Goal: Task Accomplishment & Management: Manage account settings

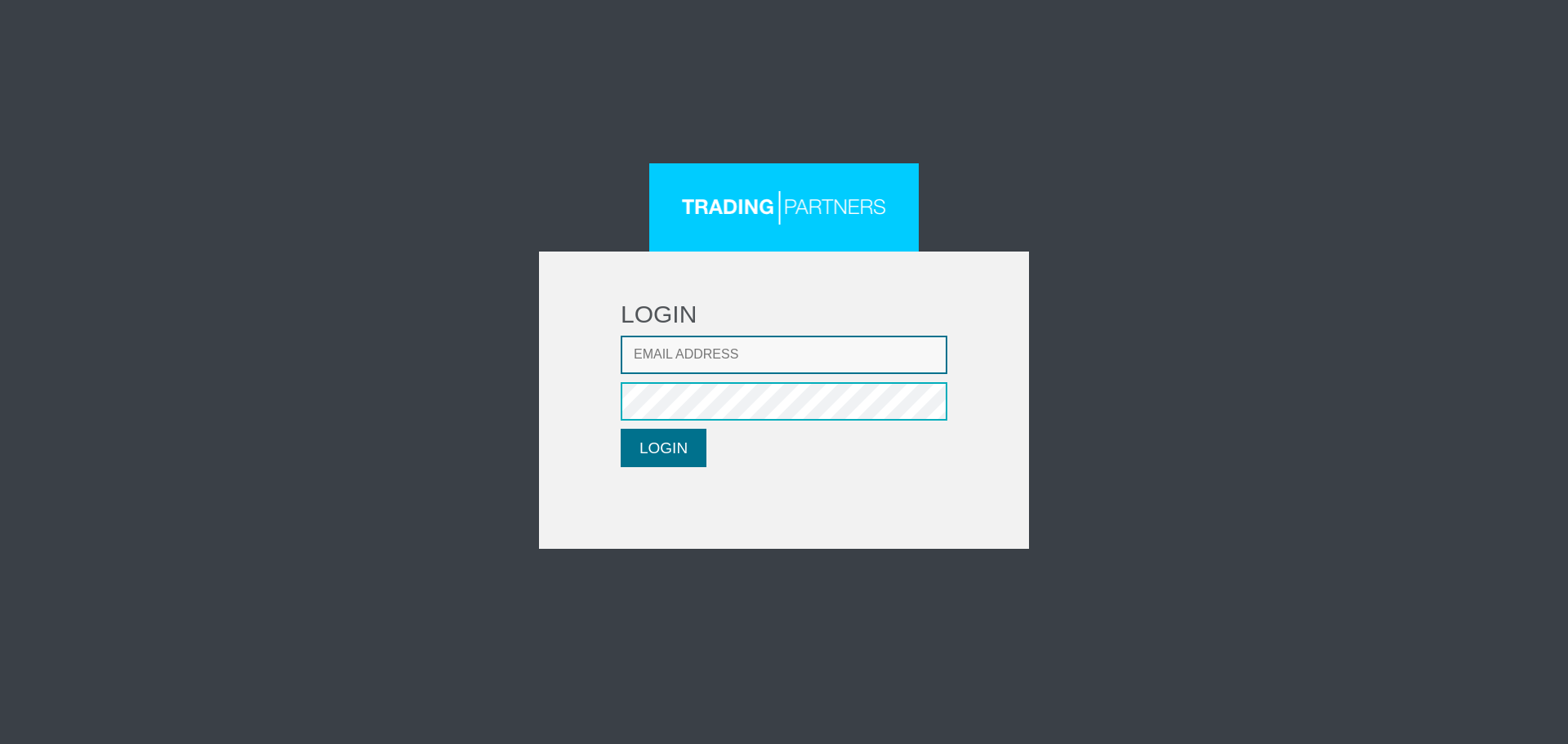
type input "[EMAIL_ADDRESS][DOMAIN_NAME]"
click at [676, 448] on button "LOGIN" at bounding box center [664, 447] width 86 height 38
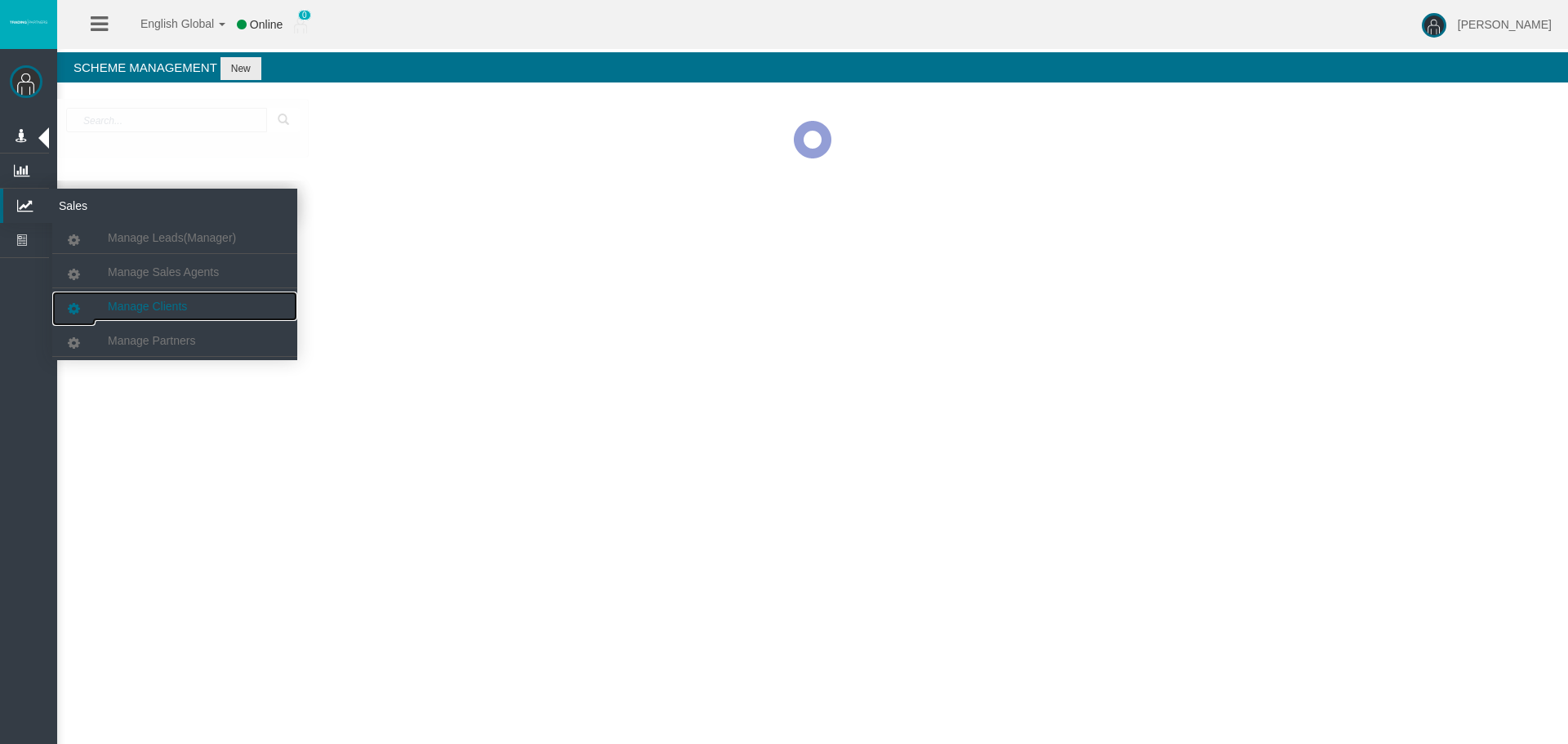
click at [138, 311] on span "Manage Clients" at bounding box center [147, 305] width 80 height 13
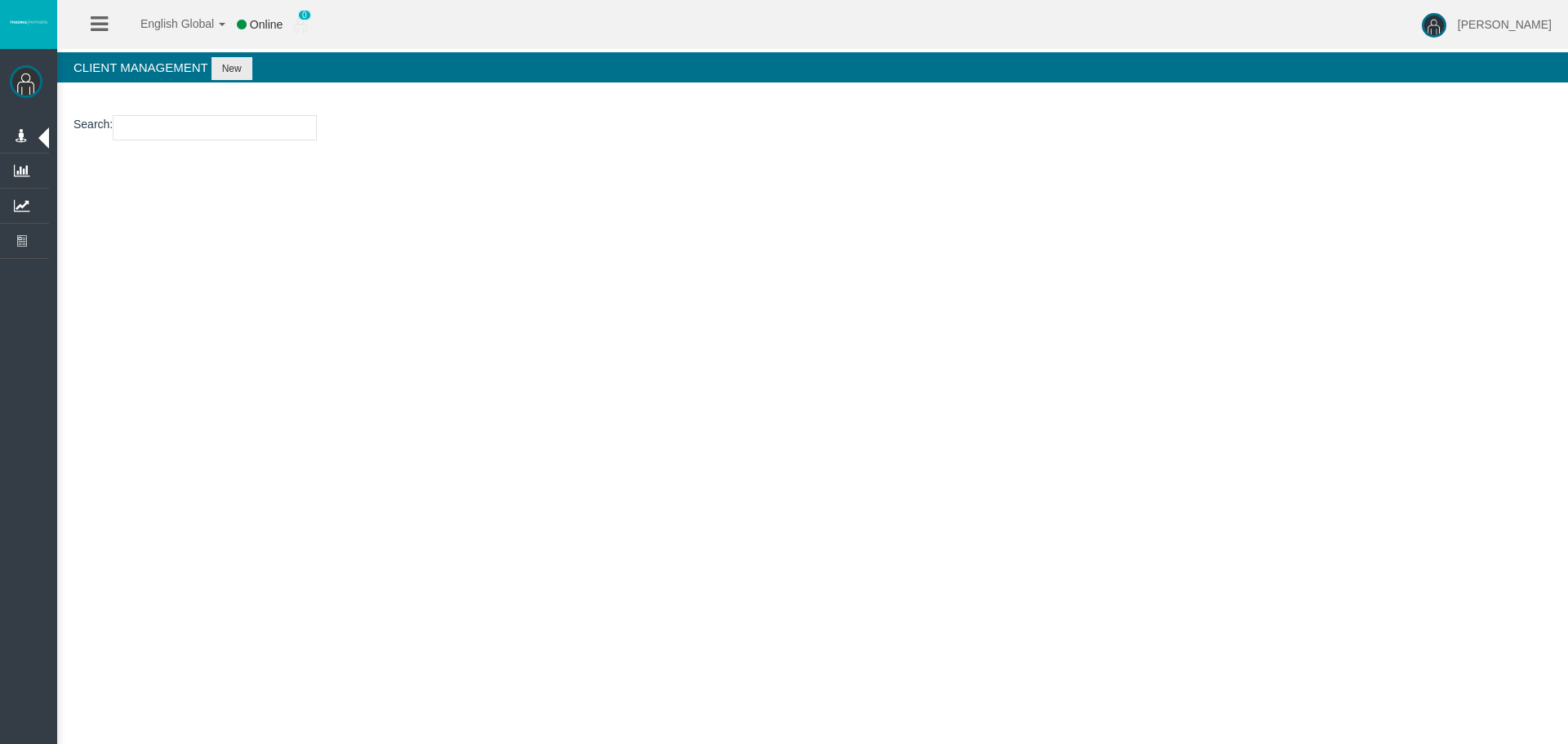
click at [178, 138] on input "number" at bounding box center [214, 128] width 204 height 25
paste input "13081608"
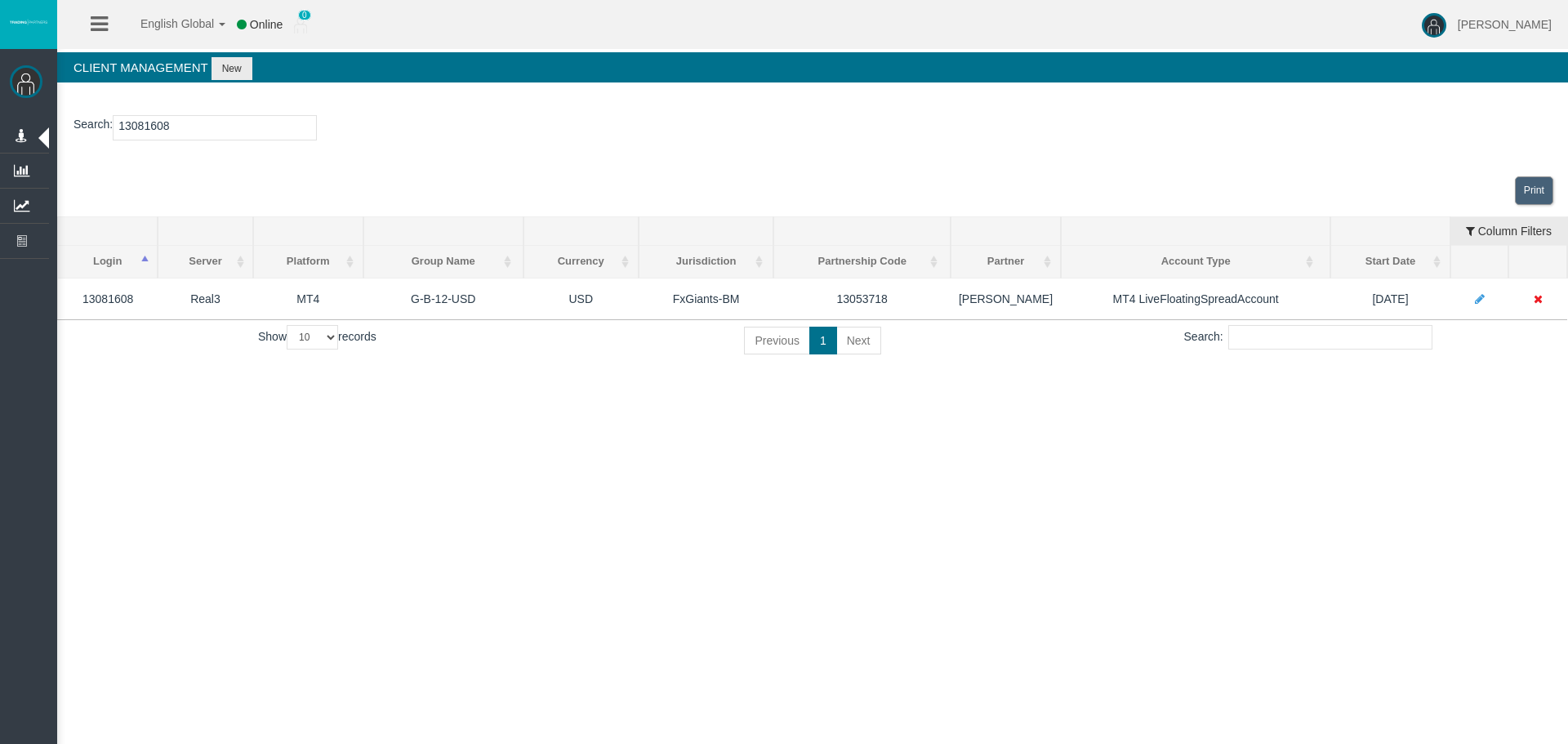
drag, startPoint x: 563, startPoint y: 405, endPoint x: 556, endPoint y: 395, distance: 12.2
click at [560, 402] on div "English Global 简体中文 English Global 日本語 한국어 Online 0 [PERSON_NAME] Help Log Out …" at bounding box center [784, 372] width 1568 height 744
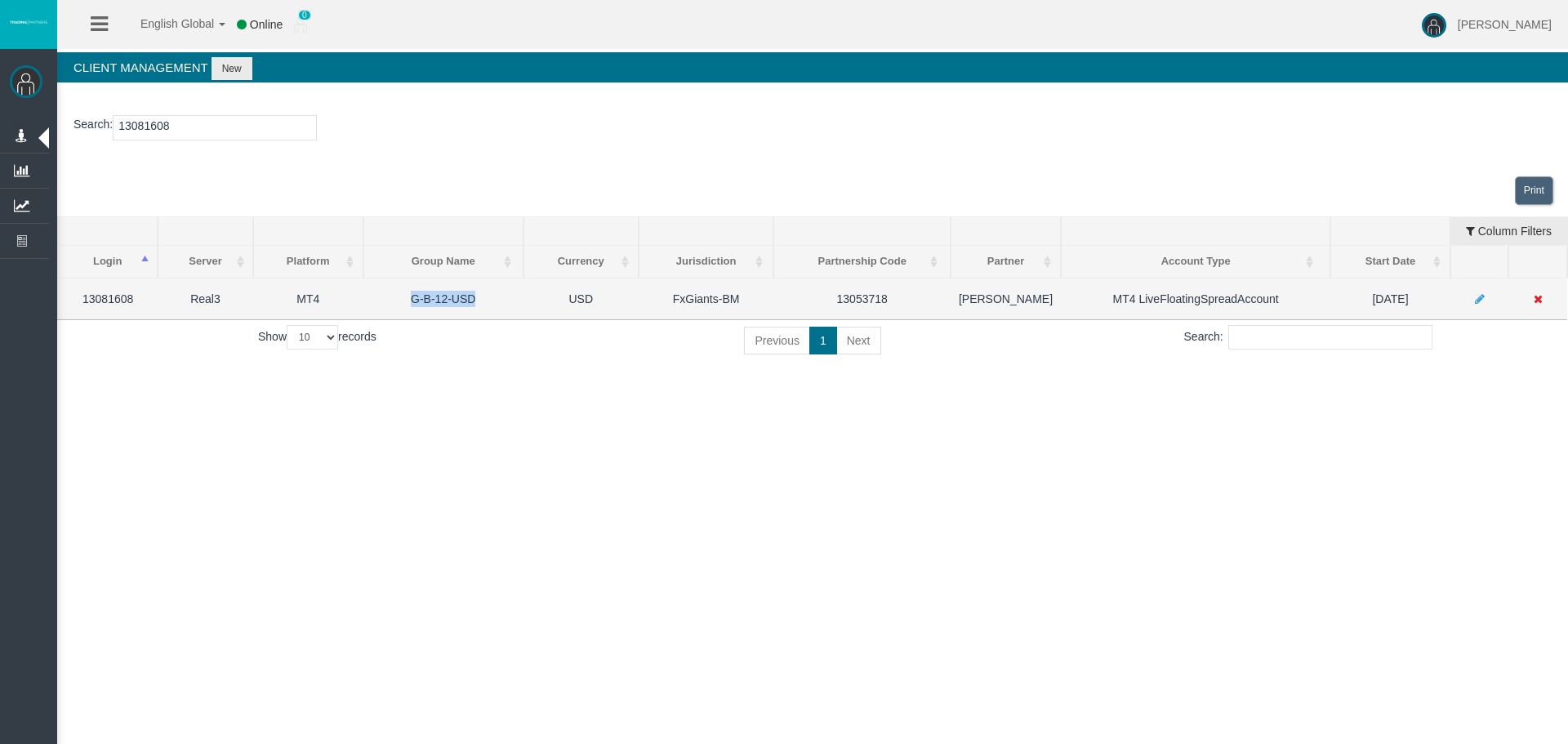
drag, startPoint x: 409, startPoint y: 293, endPoint x: 395, endPoint y: 293, distance: 14.0
click at [395, 293] on td "G-B-12-USD" at bounding box center [443, 298] width 160 height 42
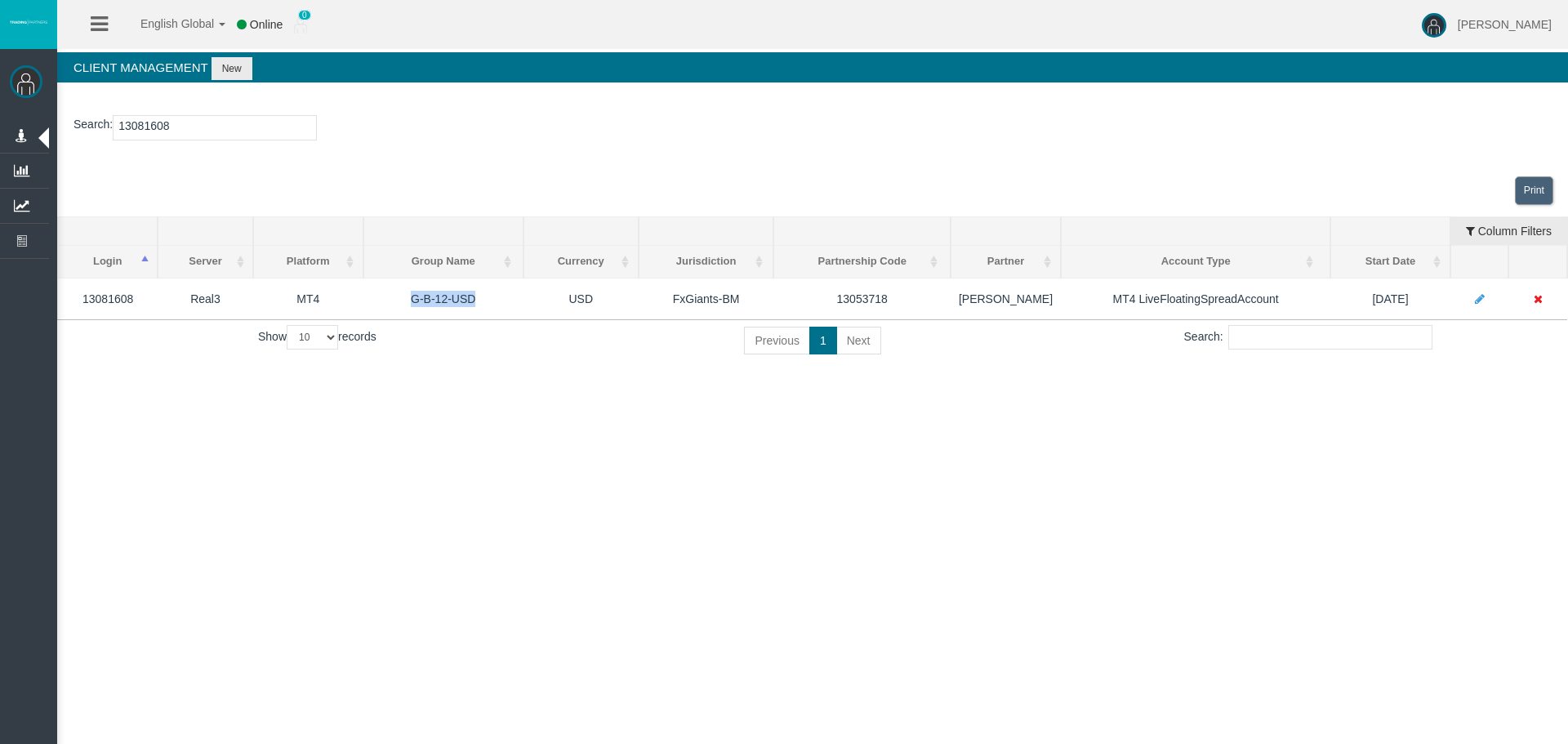
copy td "G-B-12-USD"
click at [132, 130] on input "13081608" at bounding box center [214, 128] width 204 height 25
paste input "3267"
click at [138, 134] on input "13083267" at bounding box center [214, 128] width 204 height 25
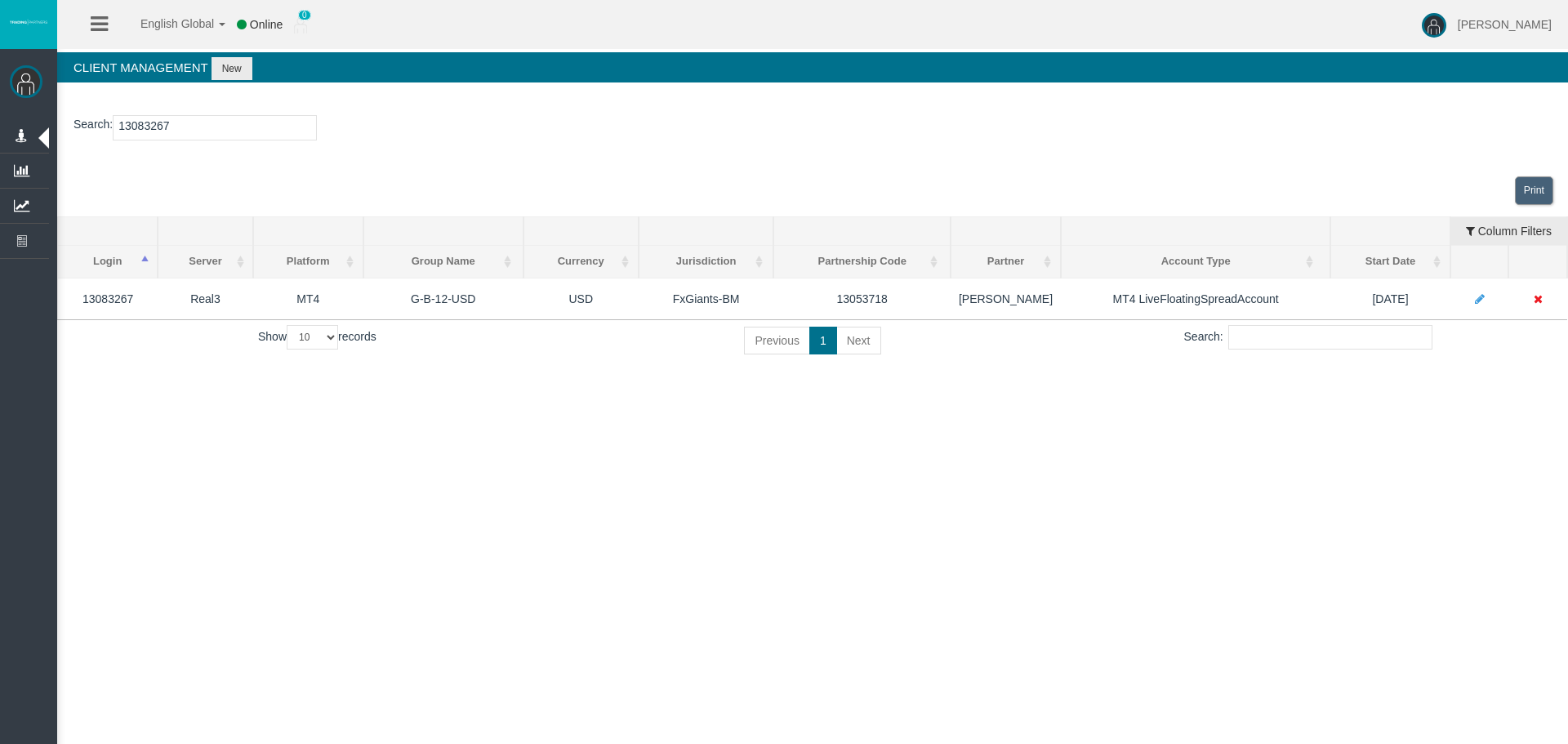
click at [138, 134] on input "13083267" at bounding box center [214, 128] width 204 height 25
paste input "91068992"
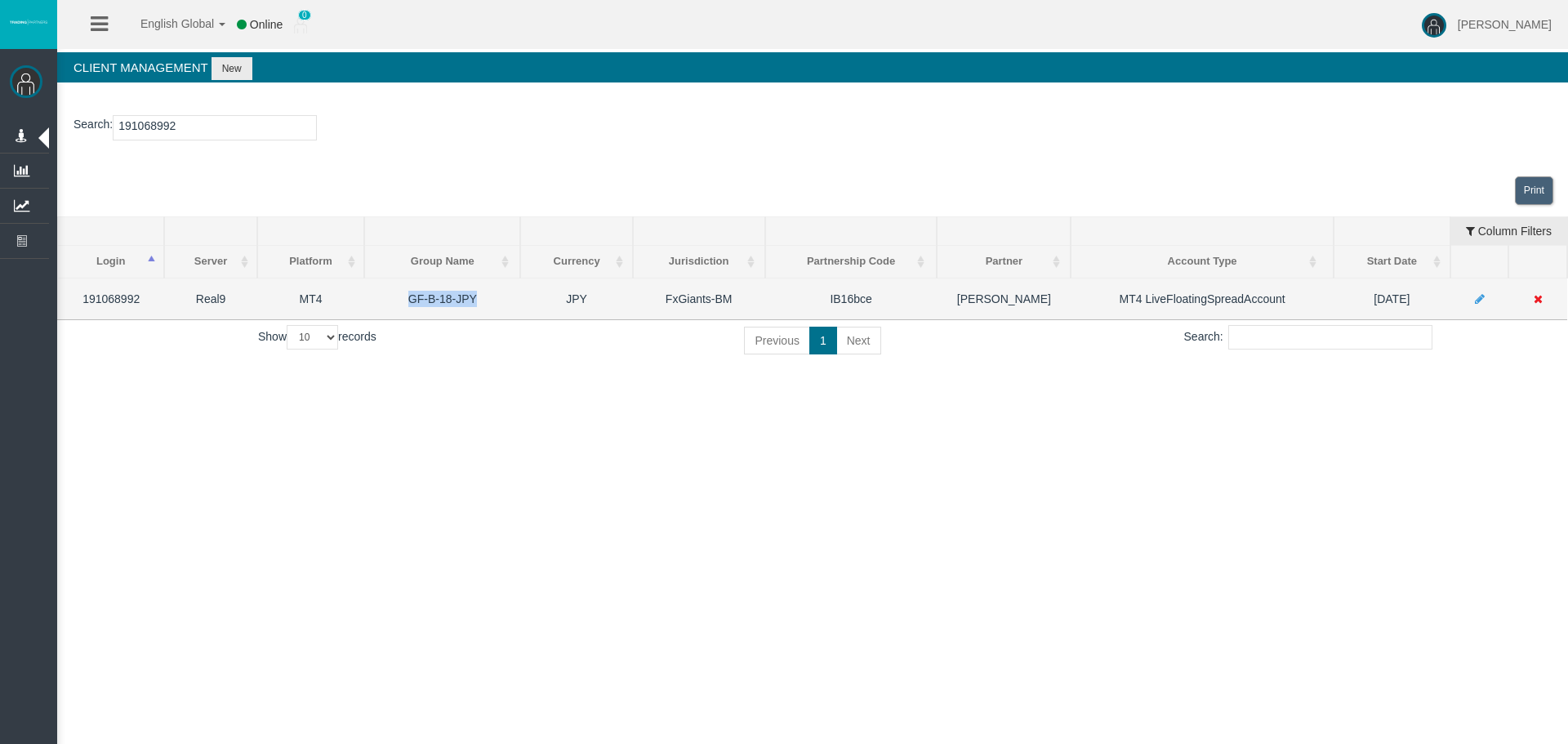
drag, startPoint x: 422, startPoint y: 297, endPoint x: 404, endPoint y: 297, distance: 18.0
click at [404, 297] on td "GF-B-18-JPY" at bounding box center [442, 298] width 156 height 42
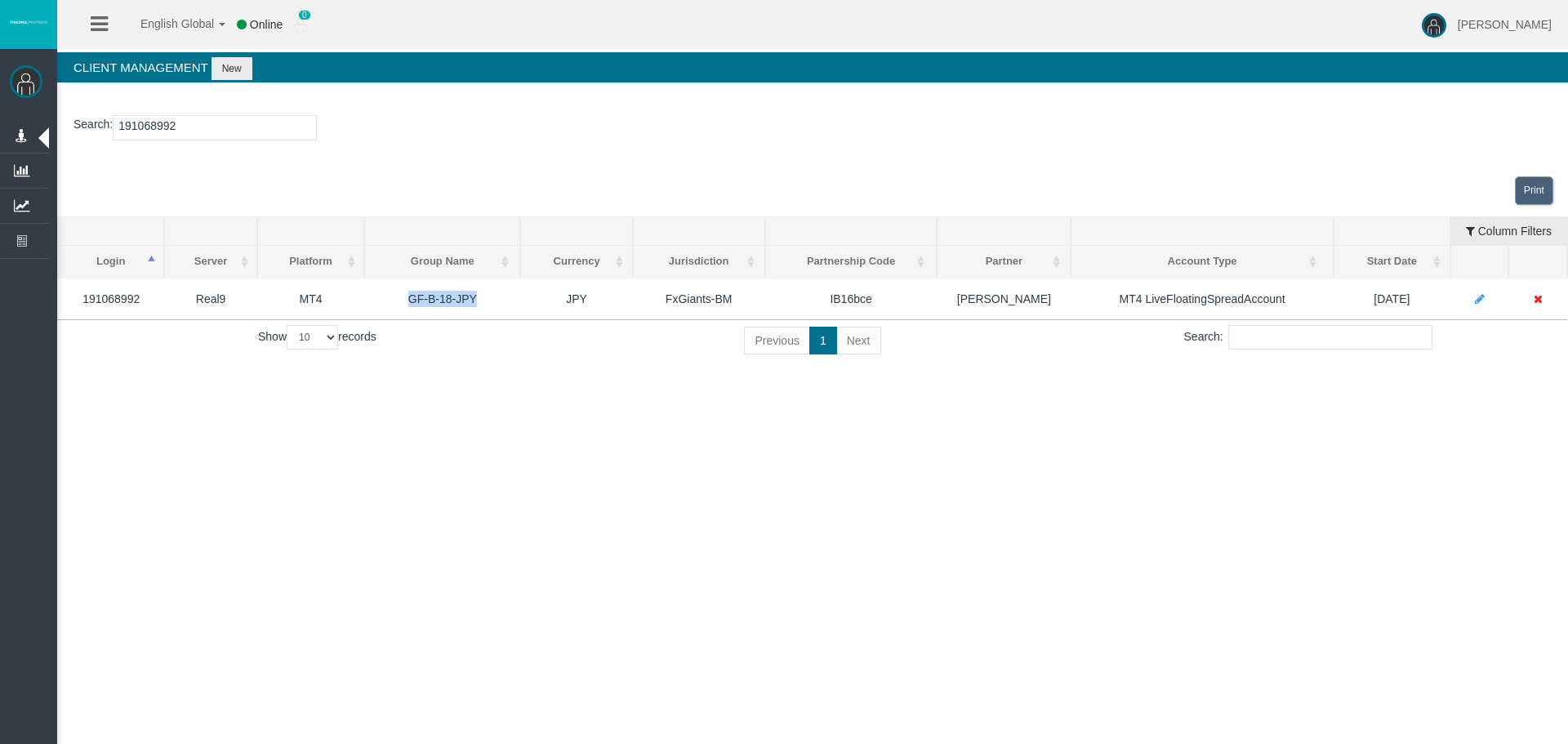
copy td "GF-B-18-JPY"
click at [147, 130] on input "191068992" at bounding box center [214, 128] width 204 height 25
click at [147, 129] on input "191068992" at bounding box center [214, 128] width 204 height 25
paste input "3091654"
drag, startPoint x: 493, startPoint y: 300, endPoint x: 408, endPoint y: 294, distance: 85.2
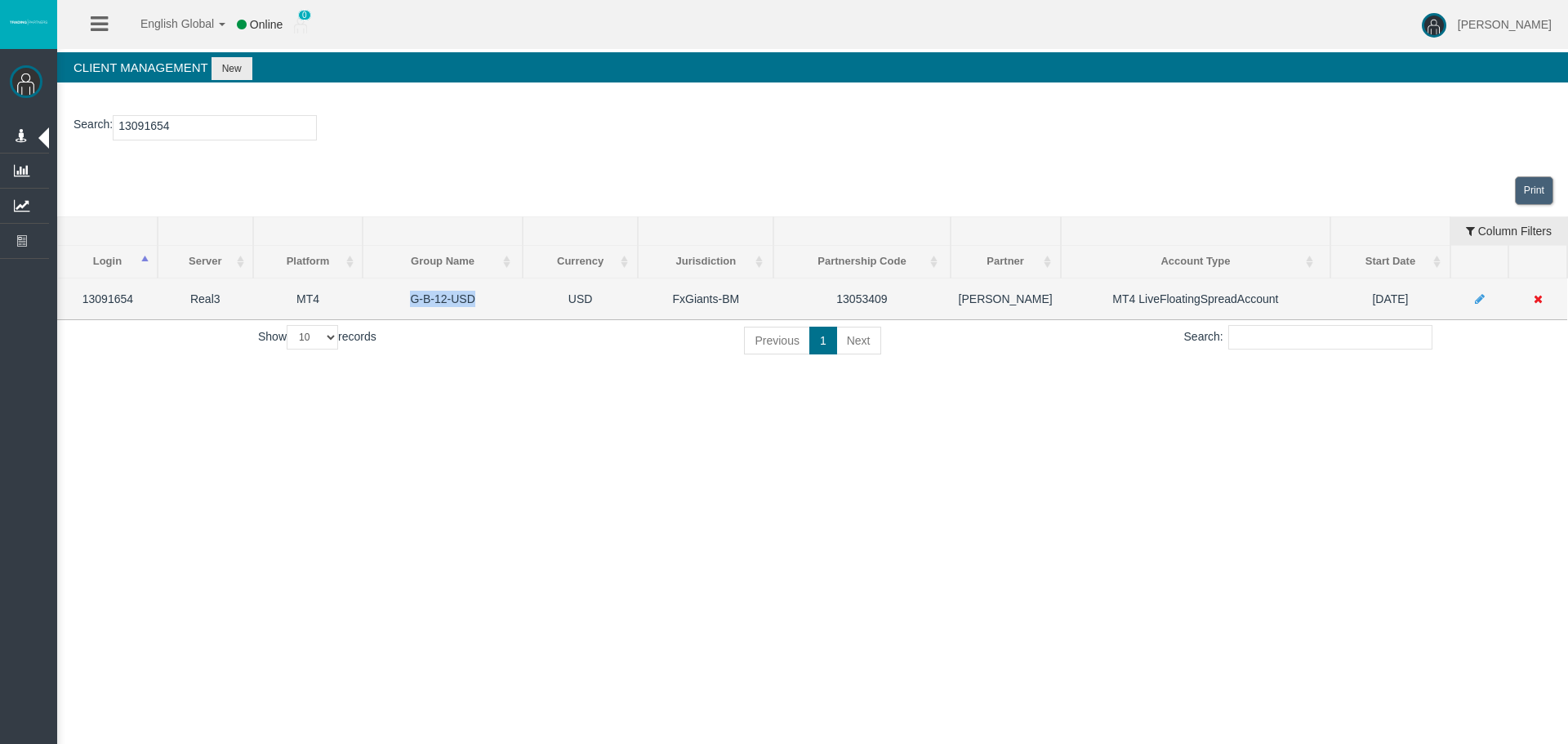
click at [408, 294] on td "G-B-12-USD" at bounding box center [442, 298] width 160 height 42
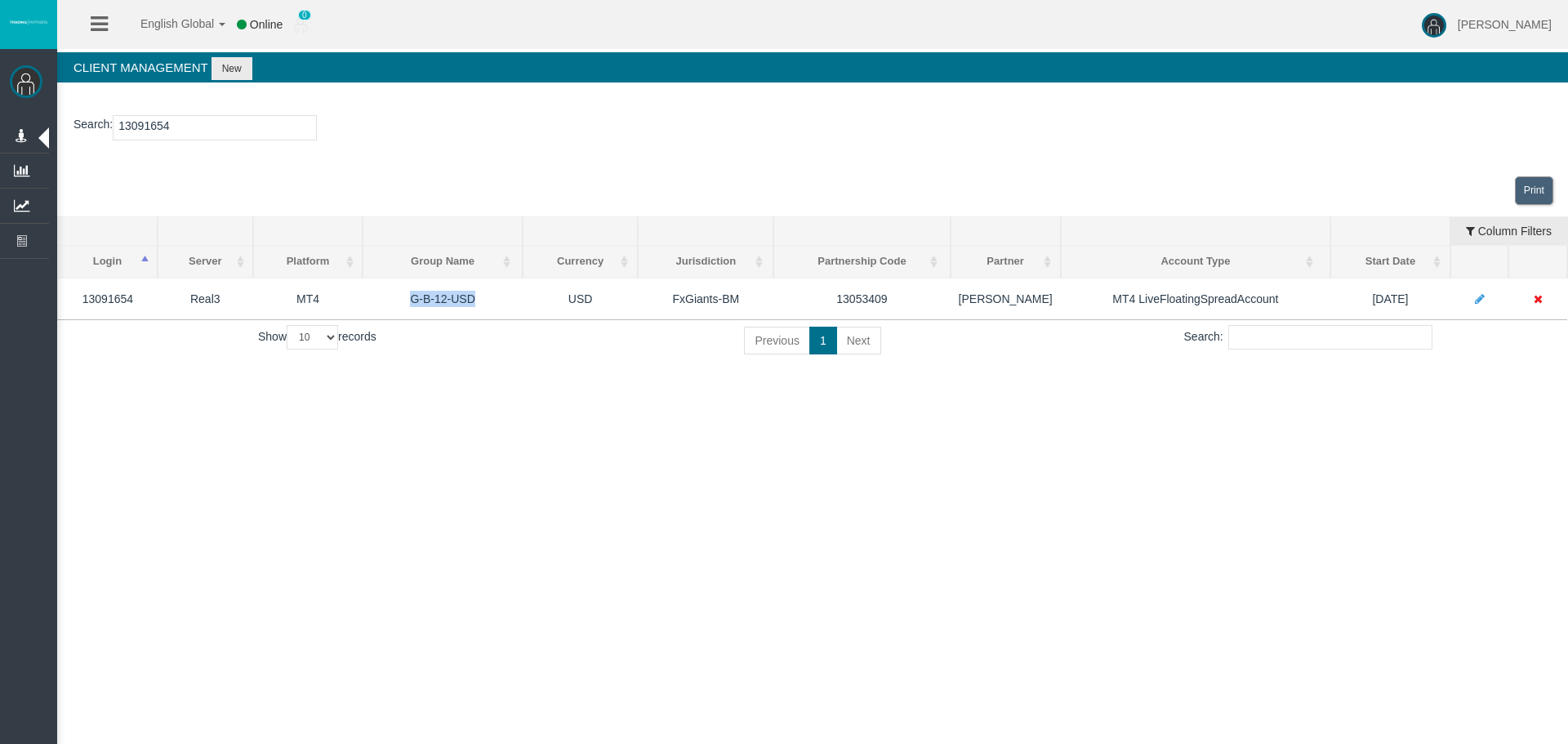
copy td "G-B-12-USD"
click at [132, 132] on input "13091654" at bounding box center [214, 128] width 204 height 25
paste input "7552"
click at [156, 130] on input "13075524" at bounding box center [214, 128] width 204 height 25
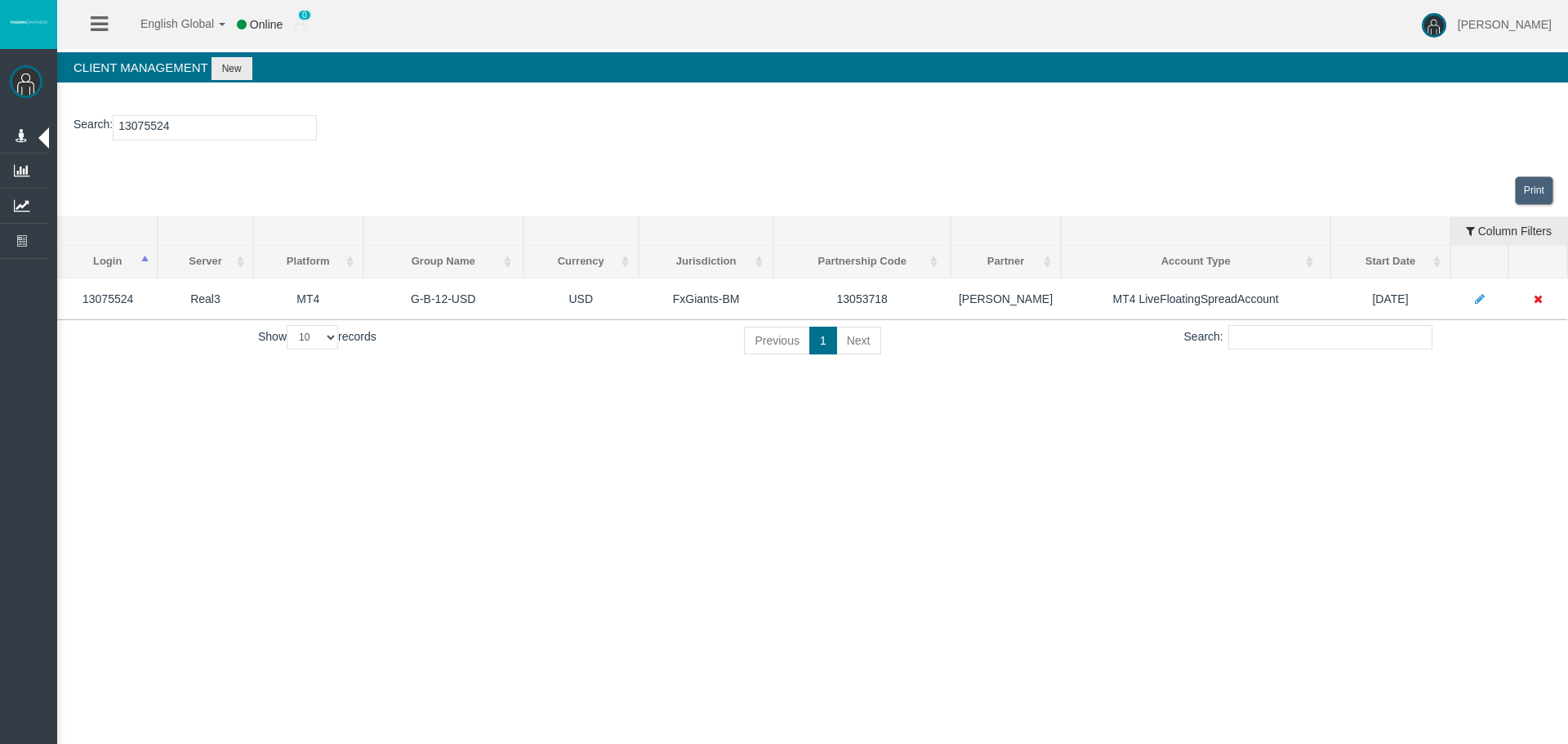
click at [156, 130] on input "13075524" at bounding box center [214, 128] width 204 height 25
paste input "8"
click at [149, 130] on input "13075528" at bounding box center [214, 128] width 204 height 25
paste input "7272"
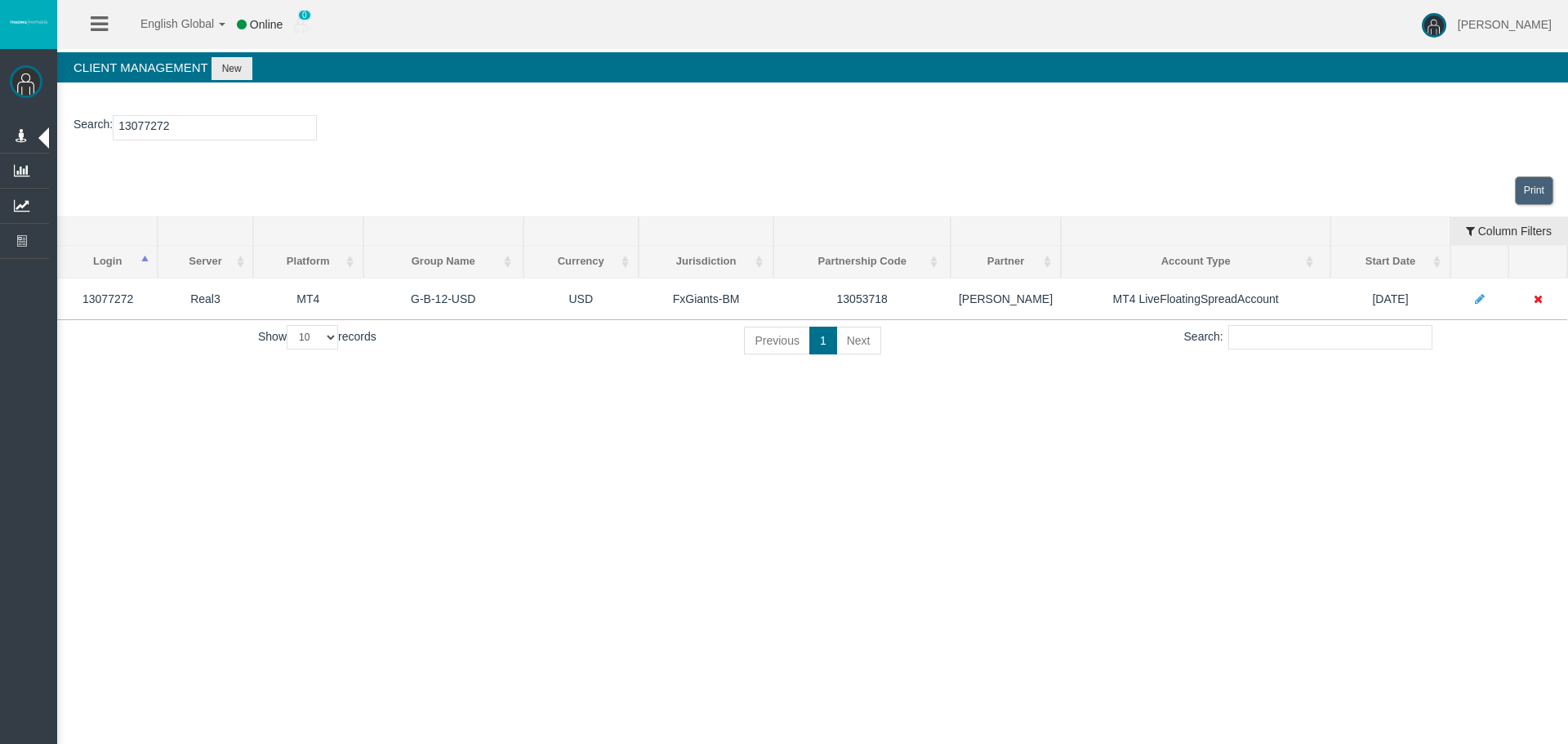
click at [147, 129] on input "13077272" at bounding box center [214, 128] width 204 height 25
click at [147, 128] on input "13077272" at bounding box center [214, 128] width 204 height 25
paste input "93"
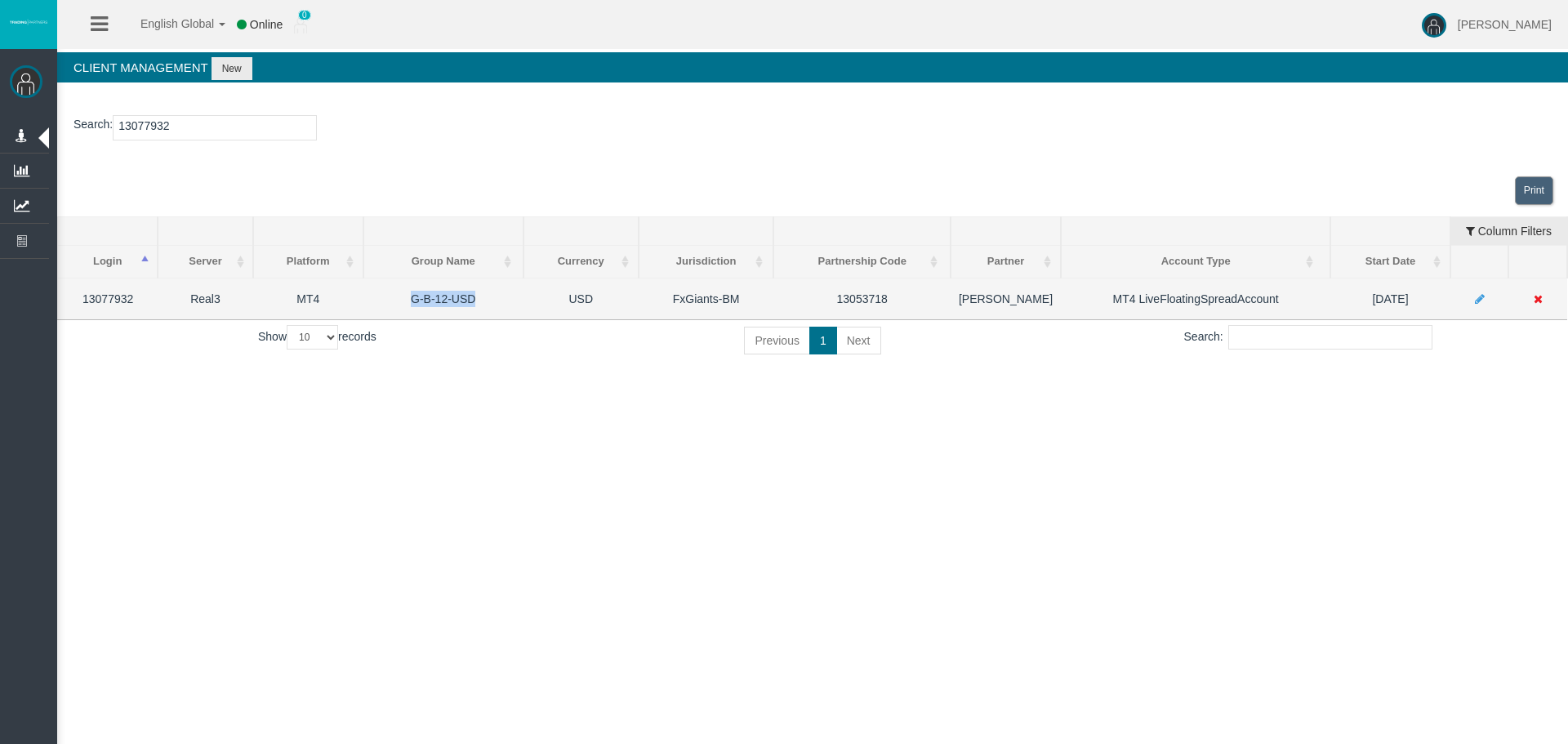
drag, startPoint x: 489, startPoint y: 304, endPoint x: 389, endPoint y: 303, distance: 100.0
click at [389, 303] on td "G-B-12-USD" at bounding box center [443, 298] width 160 height 42
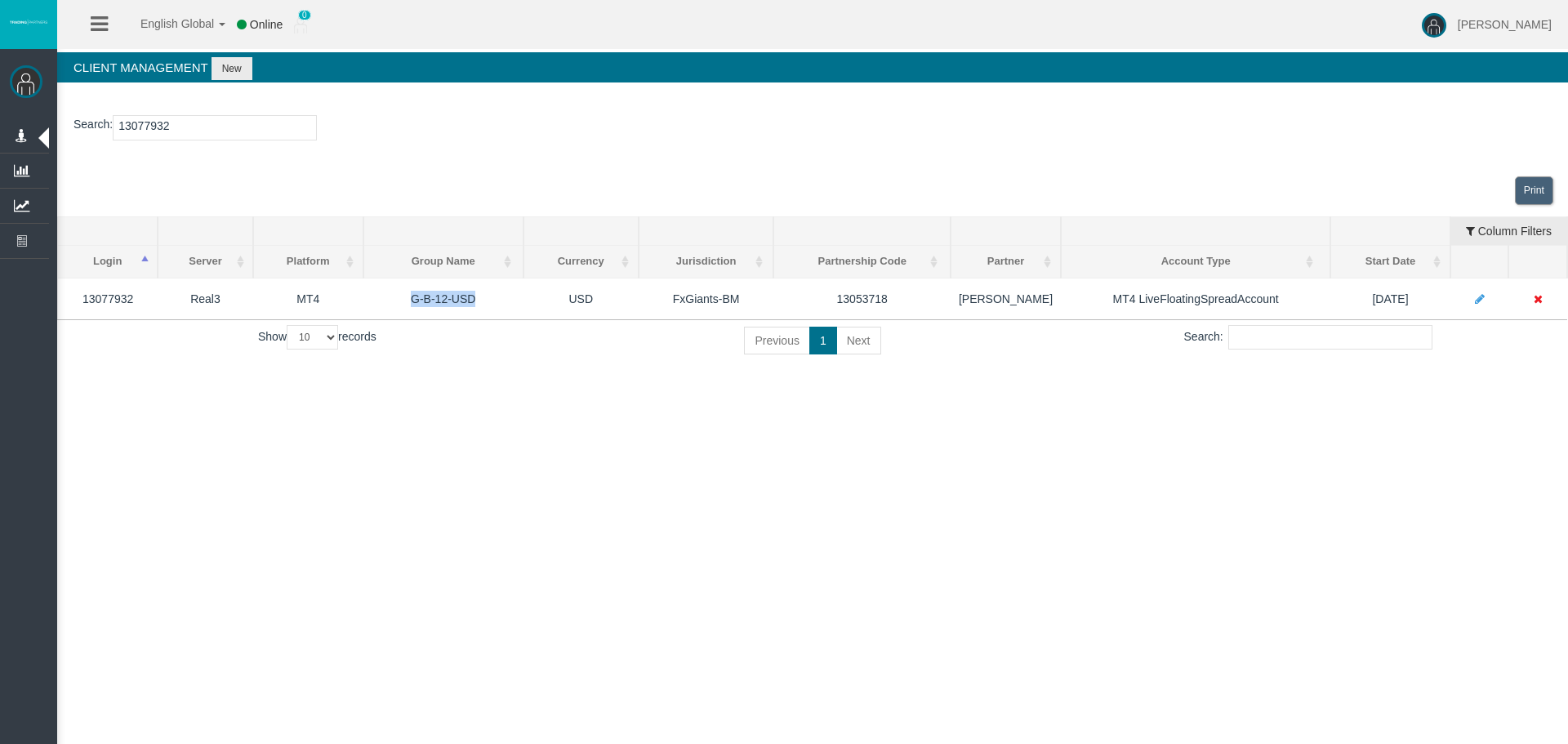
copy td "G-B-12-USD"
click at [164, 130] on input "13077932" at bounding box center [214, 128] width 204 height 25
paste input "80430"
click at [161, 128] on input "13080430" at bounding box center [214, 128] width 204 height 25
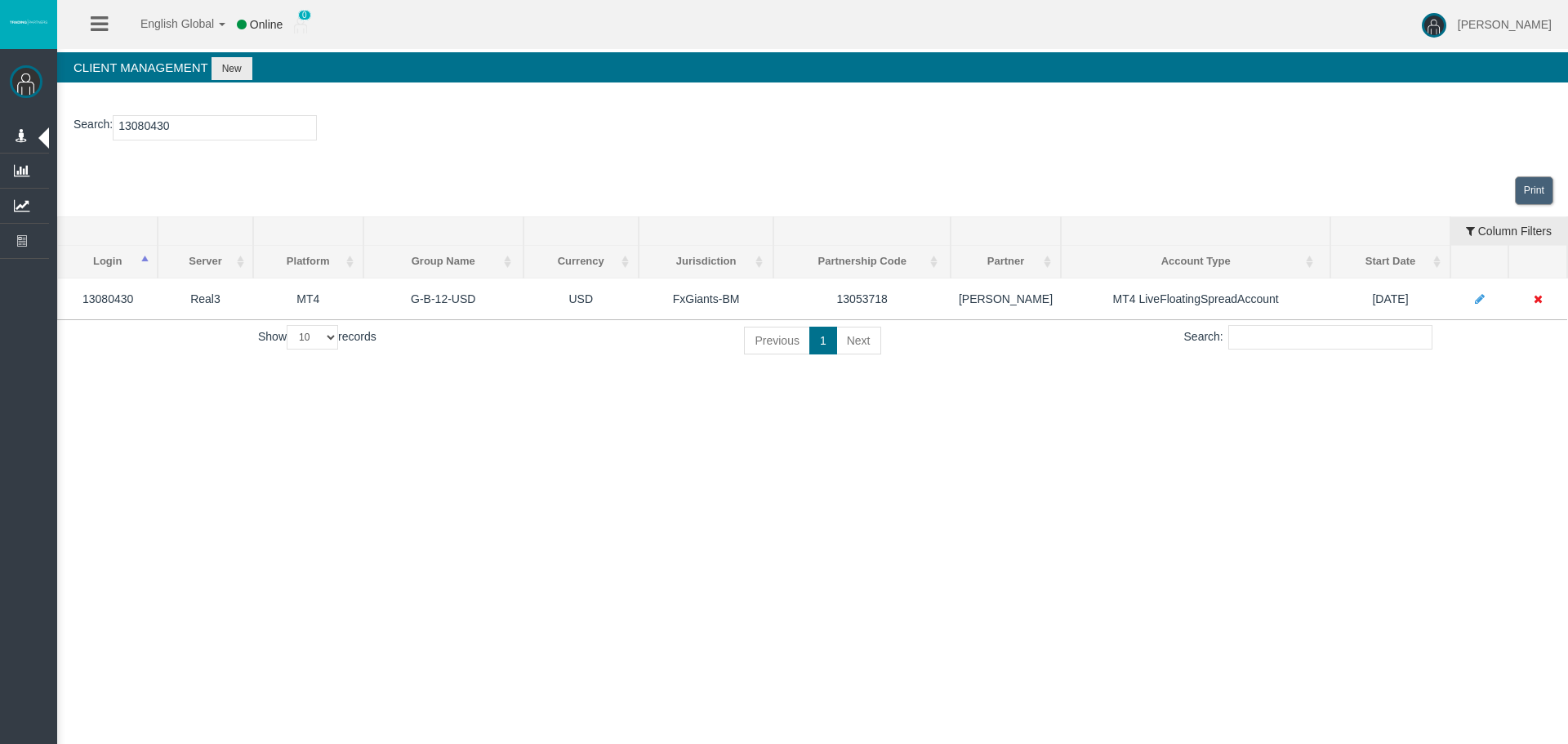
click at [161, 128] on input "13080430" at bounding box center [214, 128] width 204 height 25
paste input "101838"
click at [127, 129] on input "13101838" at bounding box center [214, 128] width 204 height 25
click at [147, 132] on input "13101838" at bounding box center [214, 128] width 204 height 25
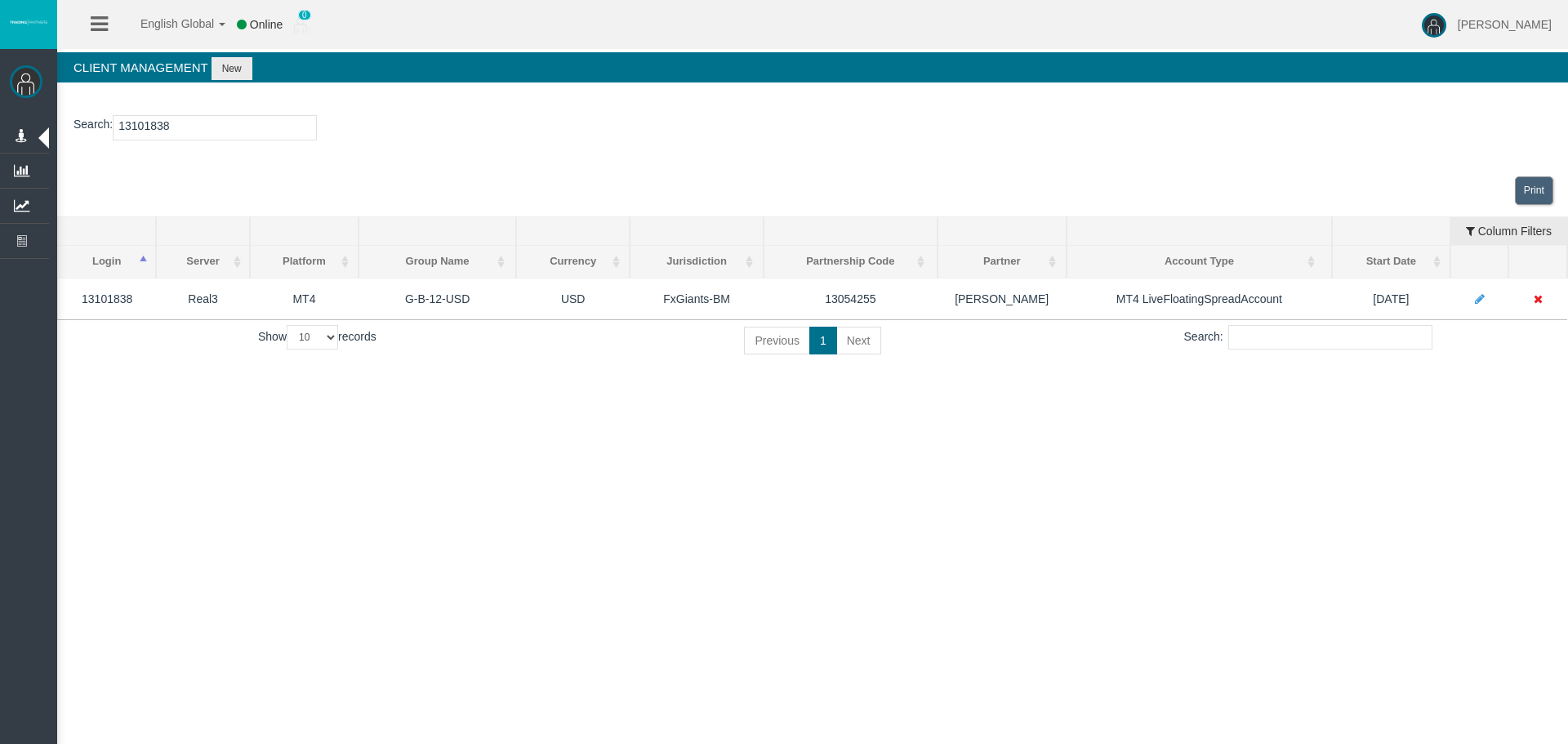
click at [147, 132] on input "13101838" at bounding box center [214, 128] width 204 height 25
paste input "077759"
click at [145, 129] on input "13077759" at bounding box center [214, 128] width 204 height 25
paste input "436"
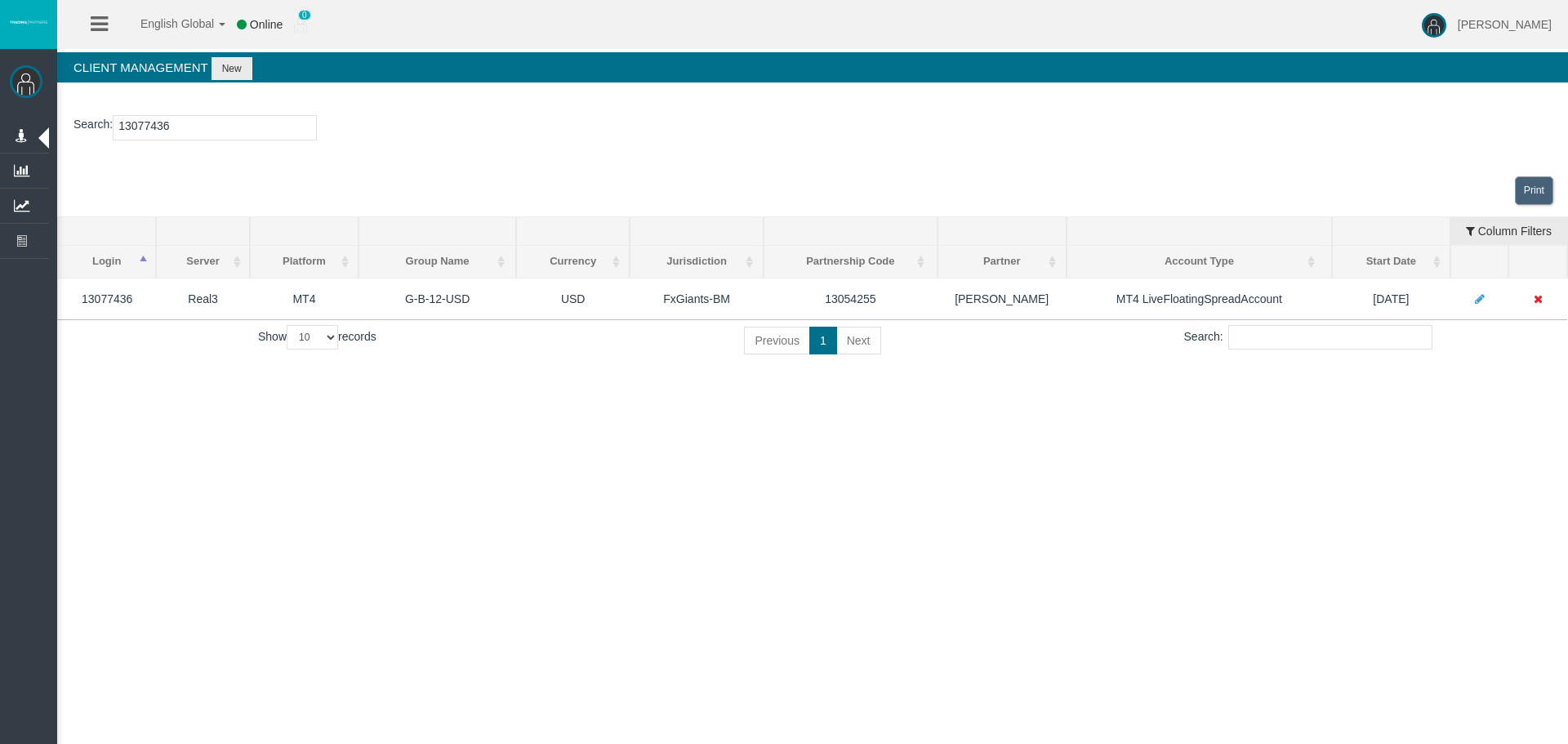
click at [138, 126] on input "13077436" at bounding box center [214, 128] width 204 height 25
paste input "73000424"
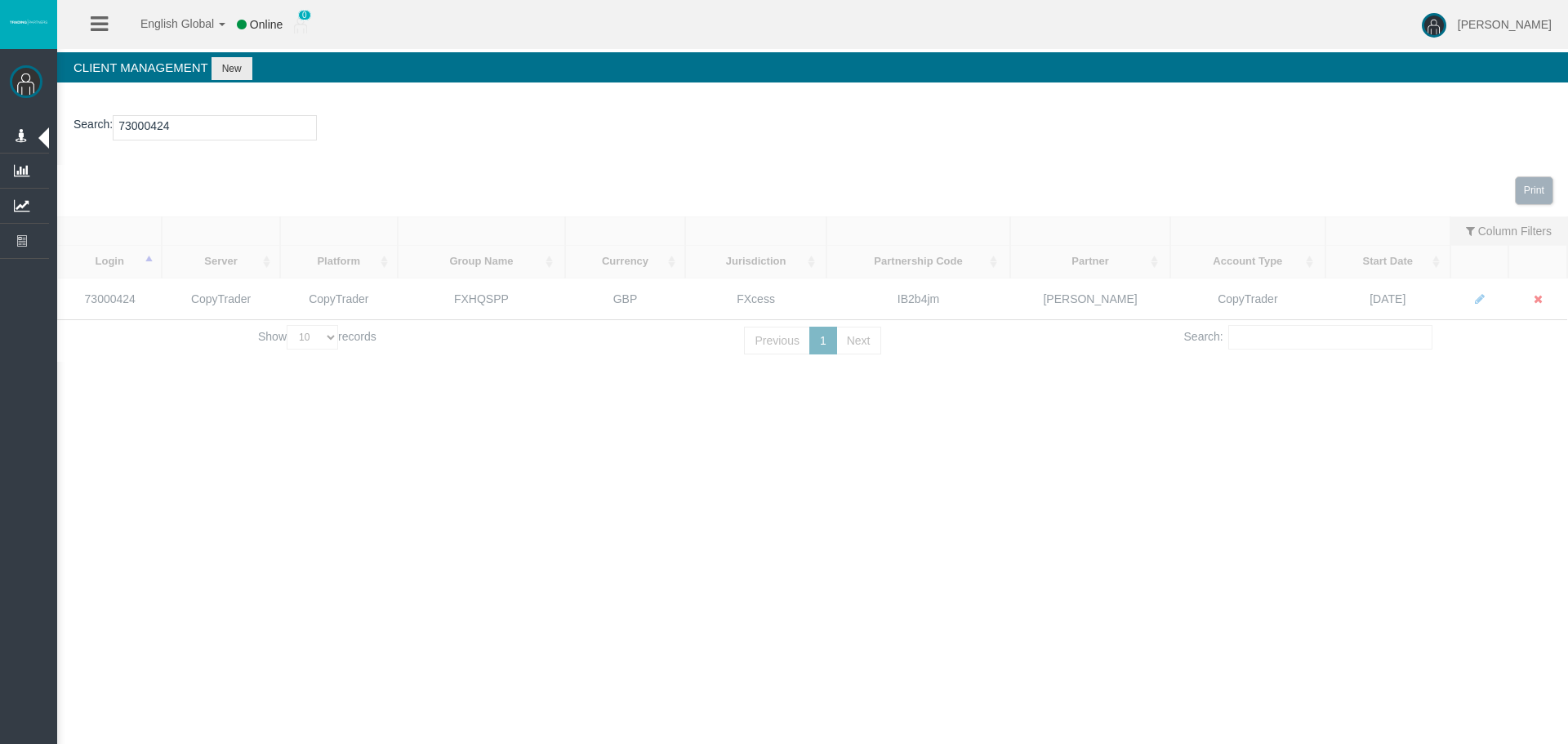
type input "73000424"
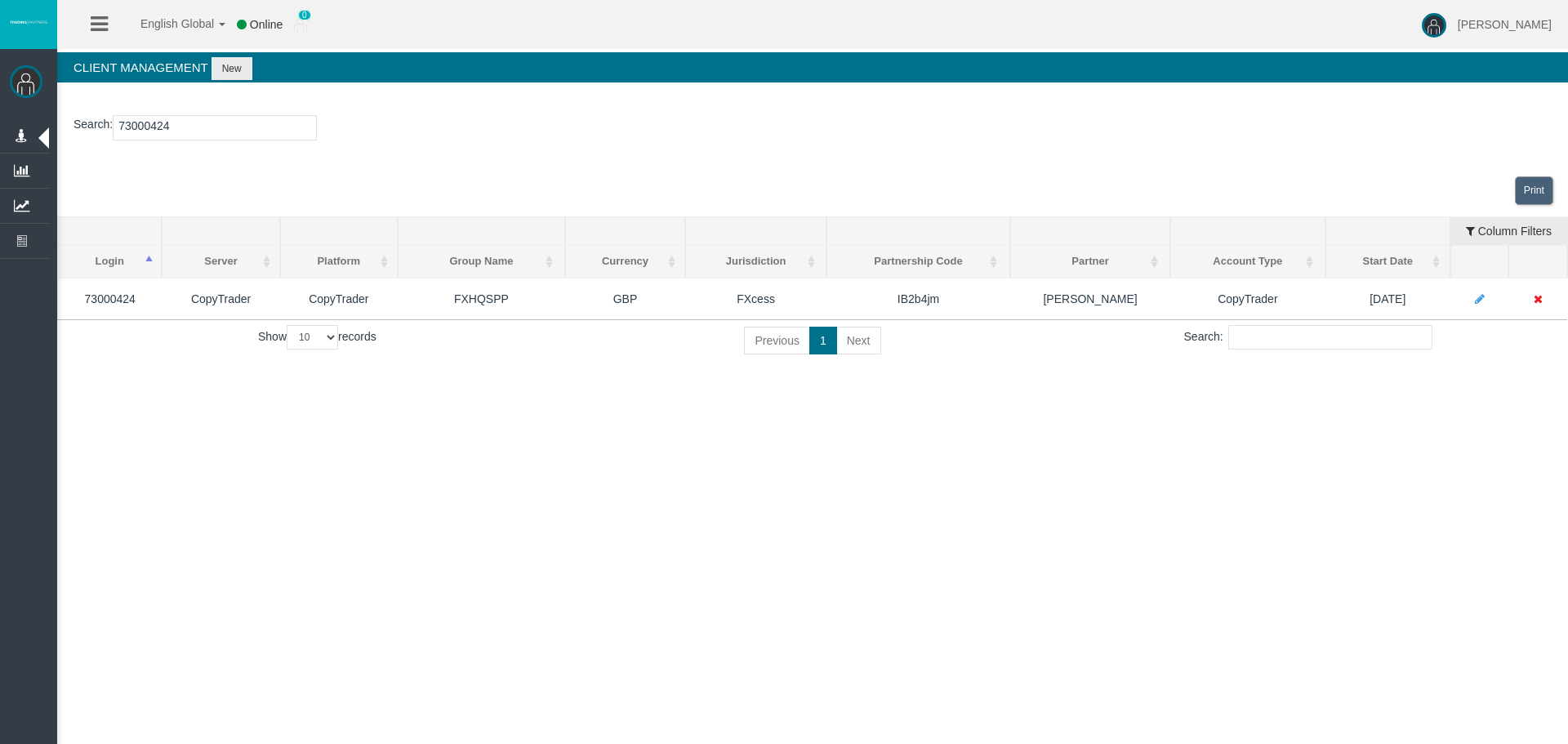
click at [593, 454] on div "English Global 简体中文 English Global 日本語 한국어 Online 0 Chrystalla Rousou Help Log …" at bounding box center [784, 372] width 1568 height 744
drag, startPoint x: 1039, startPoint y: 400, endPoint x: 1089, endPoint y: 370, distance: 58.3
click at [1059, 387] on div "English Global 简体中文 English Global 日本語 한국어 Online 0 Chrystalla Rousou Help Log …" at bounding box center [784, 372] width 1568 height 744
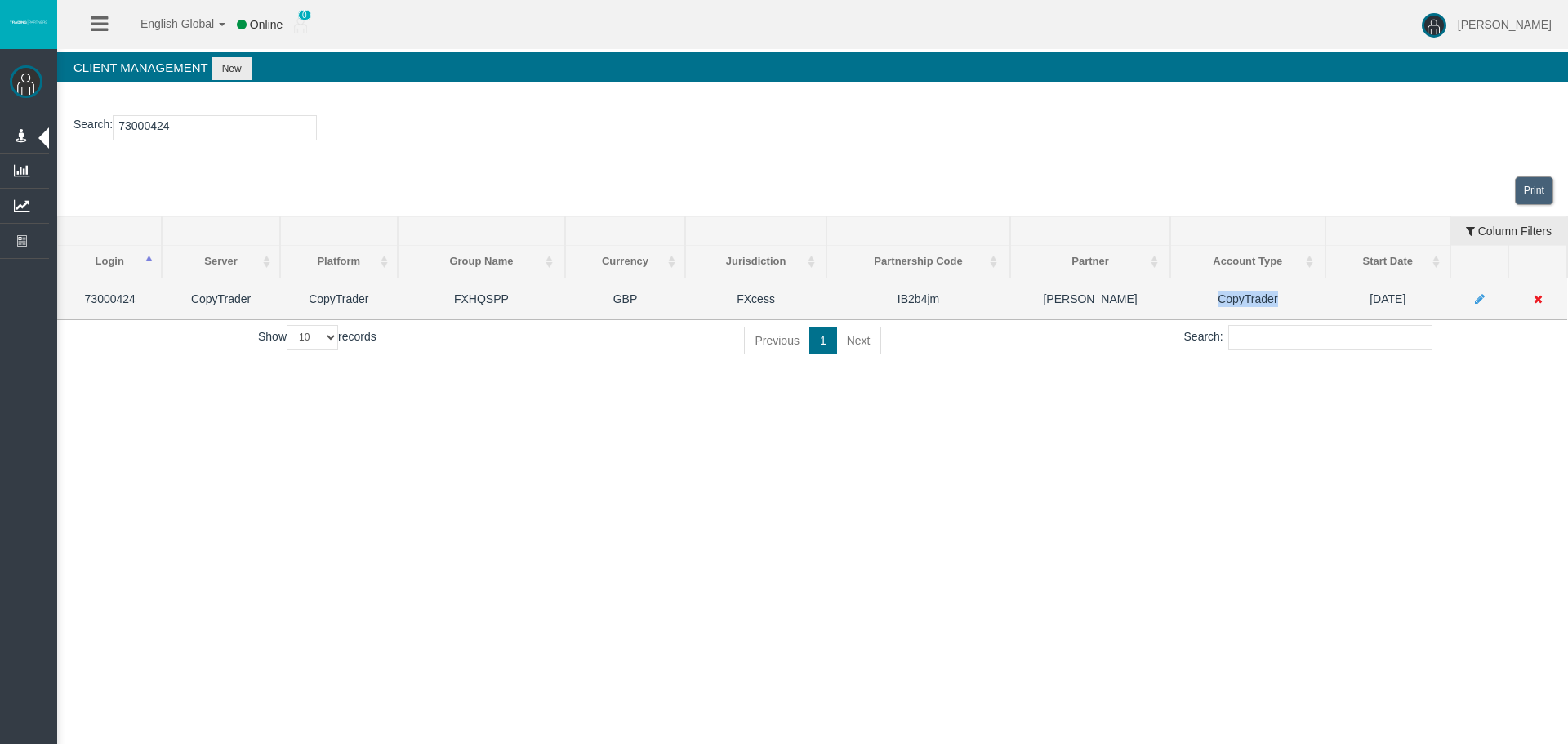
drag, startPoint x: 1284, startPoint y: 293, endPoint x: 1212, endPoint y: 293, distance: 72.0
click at [1212, 293] on td "CopyTrader" at bounding box center [1248, 298] width 155 height 42
